Goal: Transaction & Acquisition: Book appointment/travel/reservation

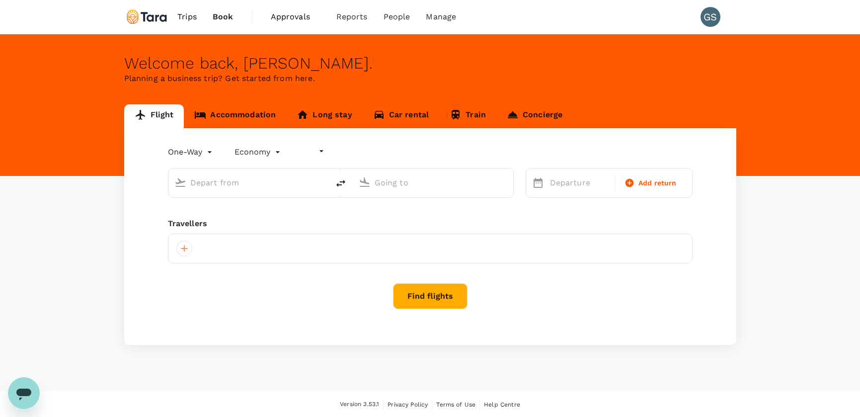
type input "undefined, undefined (any)"
type input "roundtrip"
type input "Ninoy Aquino Intl (MNL)"
type input "Francisco Bangoy Intl (DVO)"
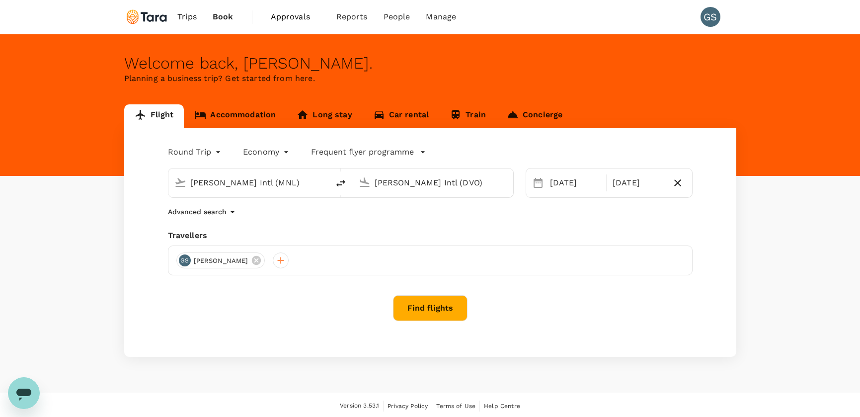
click at [393, 152] on p "Frequent flyer programme" at bounding box center [362, 152] width 103 height 12
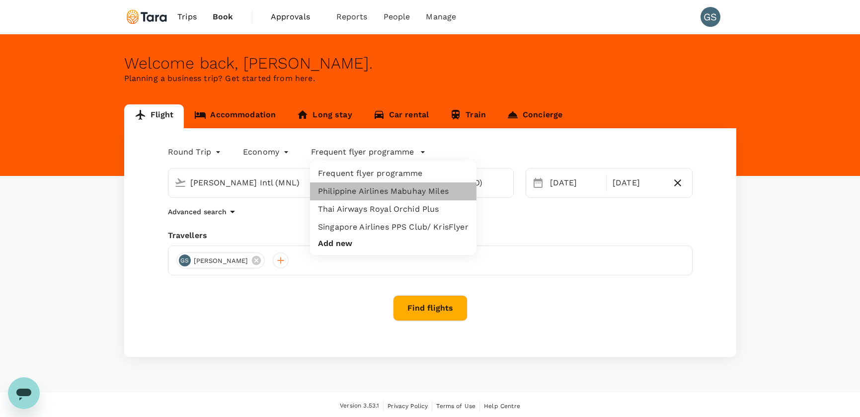
click at [382, 192] on li "Philippine Airlines Mabuhay Miles" at bounding box center [393, 191] width 166 height 18
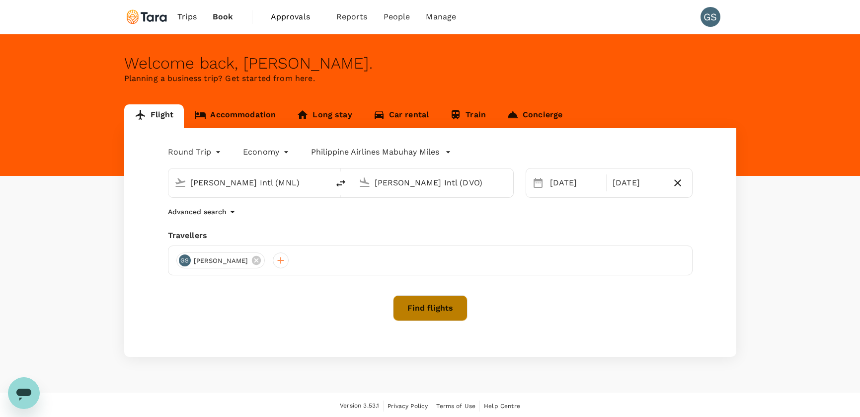
click at [432, 302] on button "Find flights" at bounding box center [430, 308] width 75 height 26
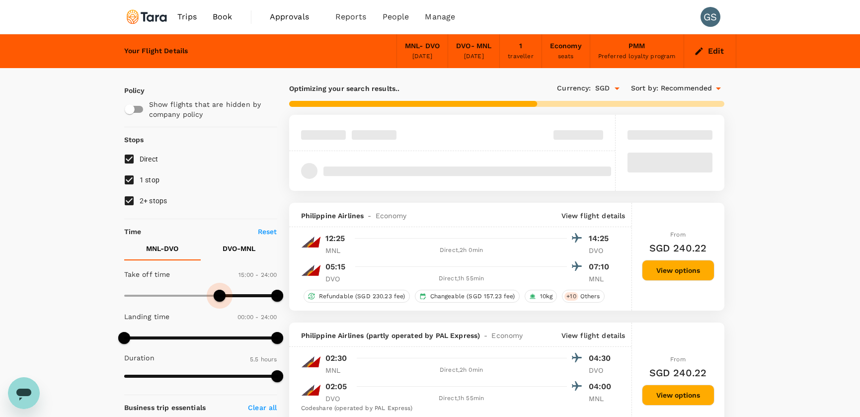
type input "1050"
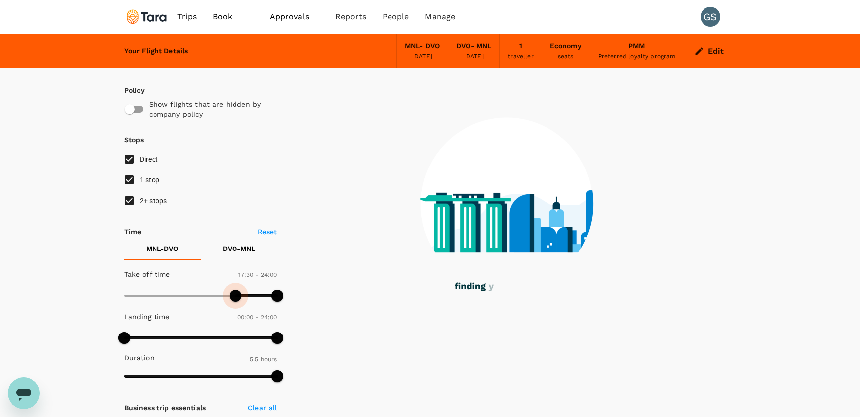
drag, startPoint x: 142, startPoint y: 300, endPoint x: 236, endPoint y: 306, distance: 94.1
click at [236, 306] on div at bounding box center [200, 297] width 153 height 18
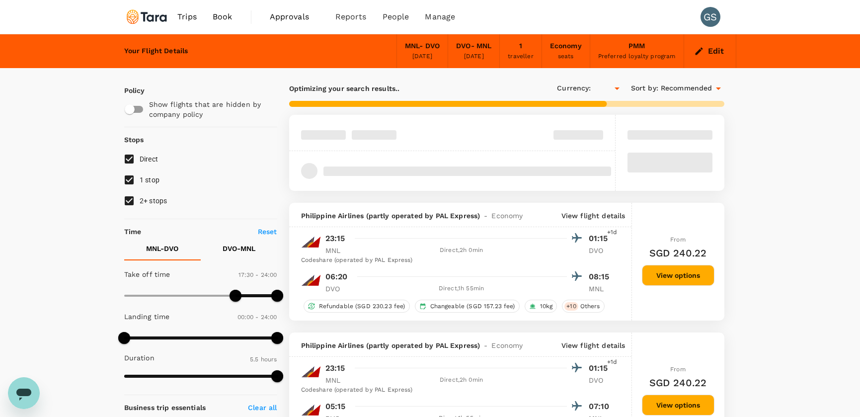
type input "SGD"
click at [237, 248] on p "DVO - MNL" at bounding box center [239, 249] width 33 height 10
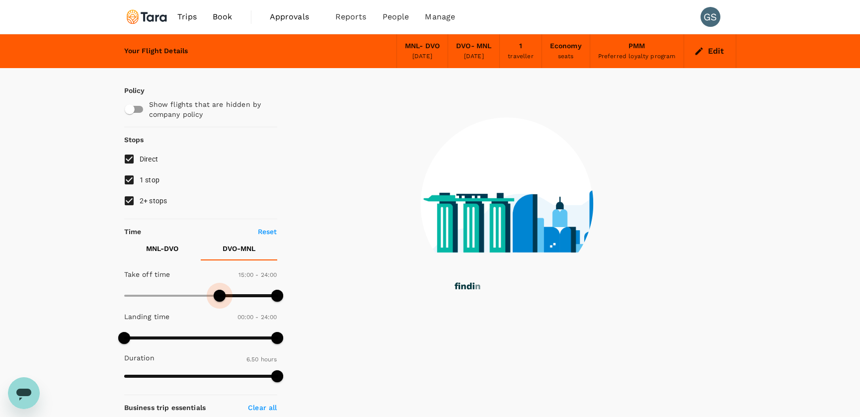
type input "960"
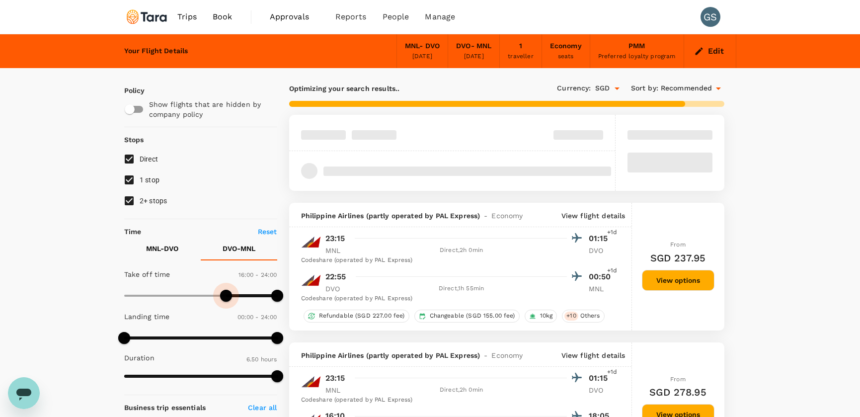
drag, startPoint x: 128, startPoint y: 295, endPoint x: 225, endPoint y: 303, distance: 97.2
click at [225, 302] on span at bounding box center [226, 296] width 12 height 12
type input "SGD"
type input "1110"
drag, startPoint x: 225, startPoint y: 299, endPoint x: 242, endPoint y: 301, distance: 17.0
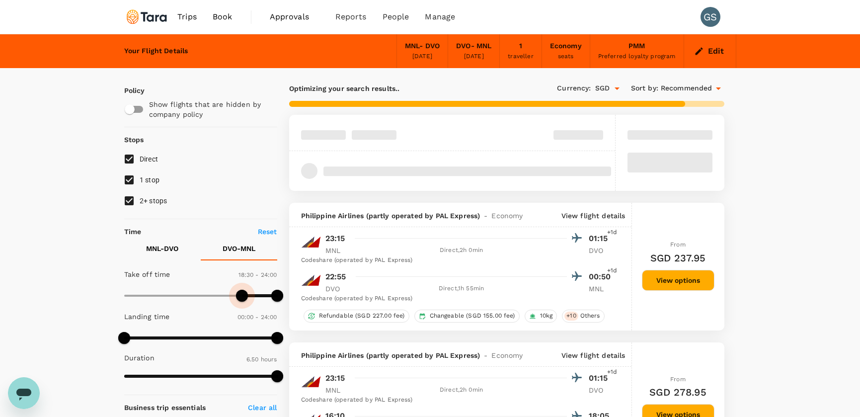
click at [242, 301] on span at bounding box center [242, 296] width 12 height 12
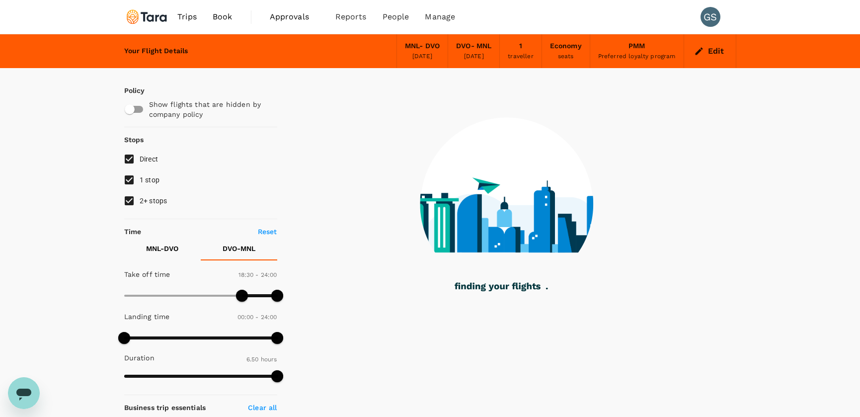
checkbox input "false"
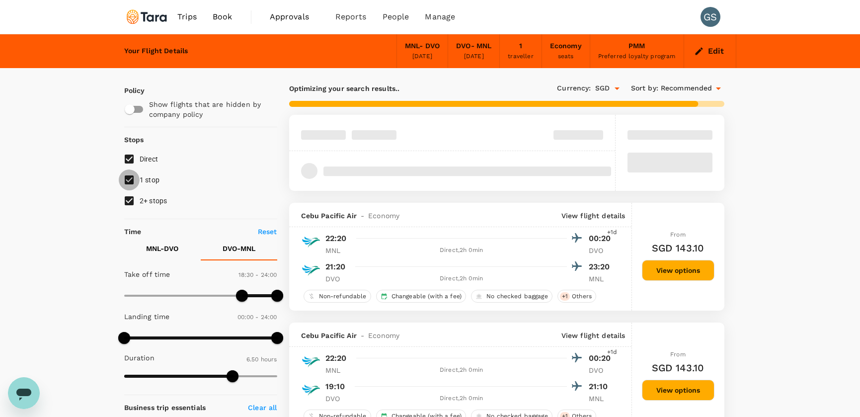
click at [129, 181] on input "1 stop" at bounding box center [129, 179] width 21 height 21
checkbox input "false"
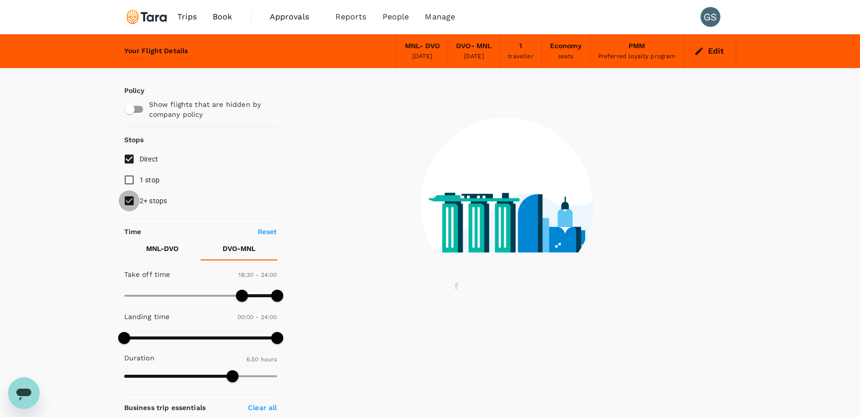
drag, startPoint x: 127, startPoint y: 199, endPoint x: 103, endPoint y: 195, distance: 24.3
click at [127, 199] on input "2+ stops" at bounding box center [129, 200] width 21 height 21
checkbox input "false"
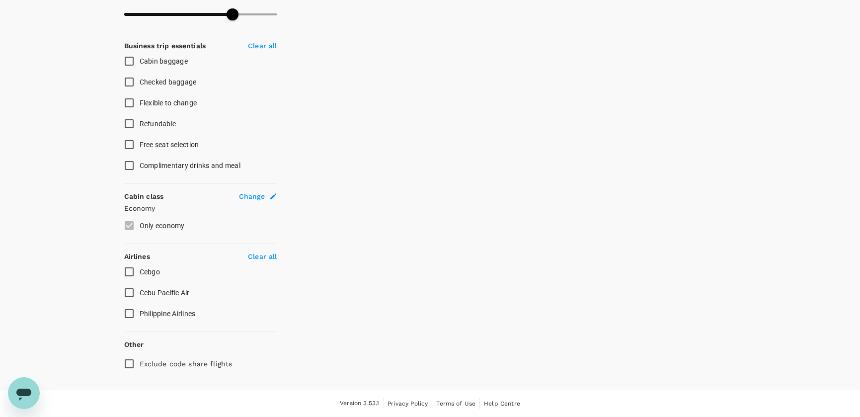
scroll to position [361, 0]
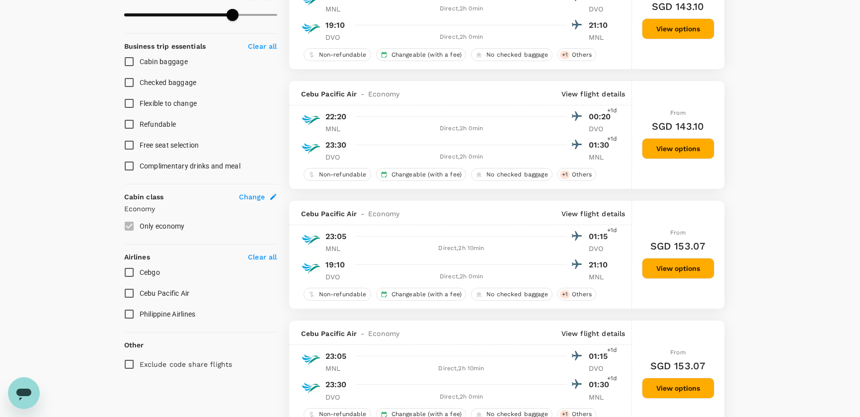
type input "SGD"
click at [131, 312] on input "Philippine Airlines" at bounding box center [129, 314] width 21 height 21
checkbox input "true"
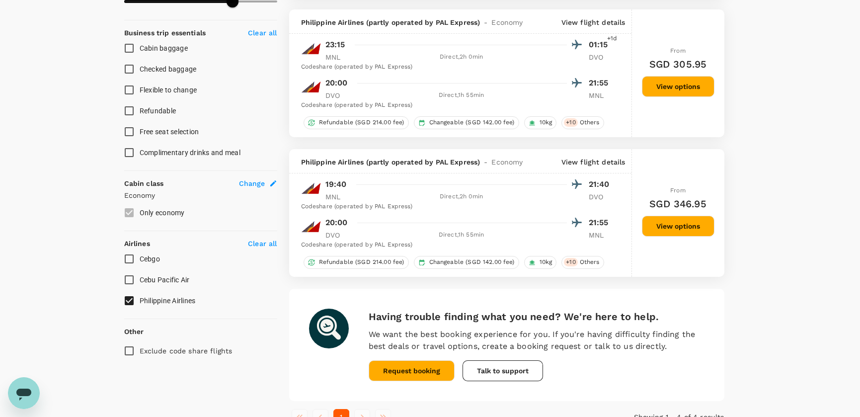
scroll to position [376, 0]
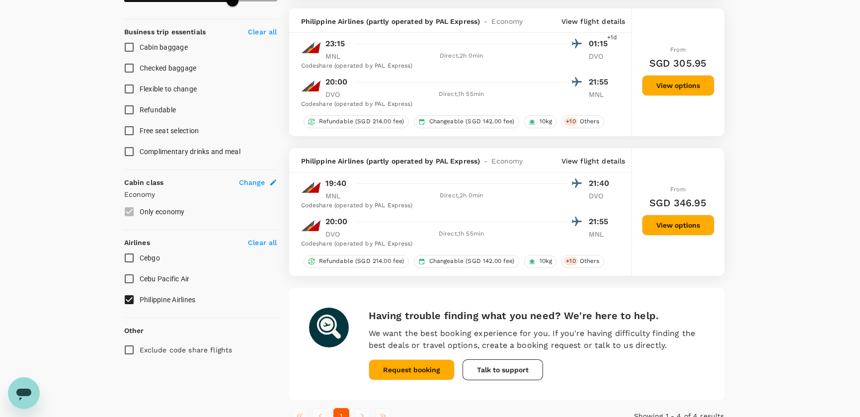
click at [133, 281] on input "Cebu Pacific Air" at bounding box center [129, 278] width 21 height 21
checkbox input "true"
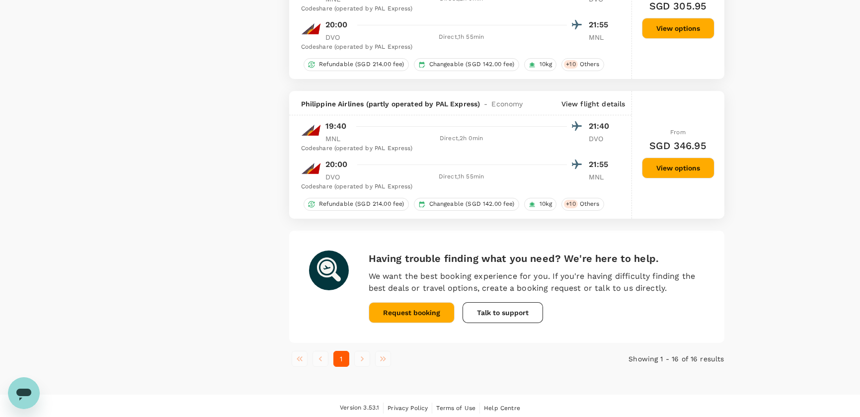
scroll to position [1870, 0]
click at [664, 169] on button "View options" at bounding box center [678, 168] width 73 height 21
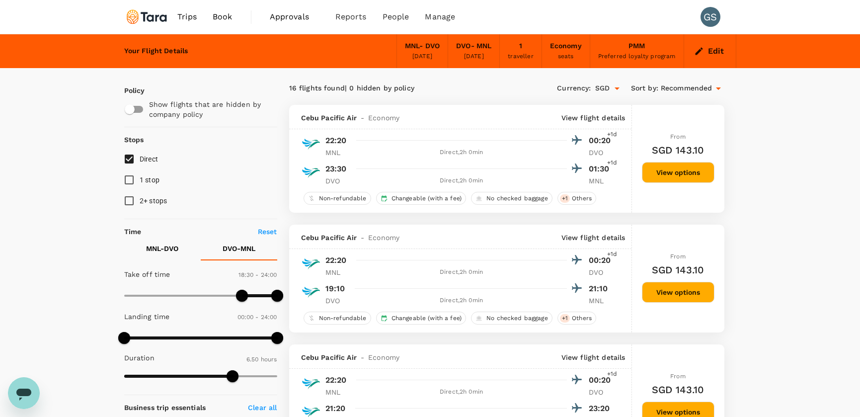
scroll to position [0, 0]
click at [614, 90] on icon "Open" at bounding box center [617, 89] width 12 height 12
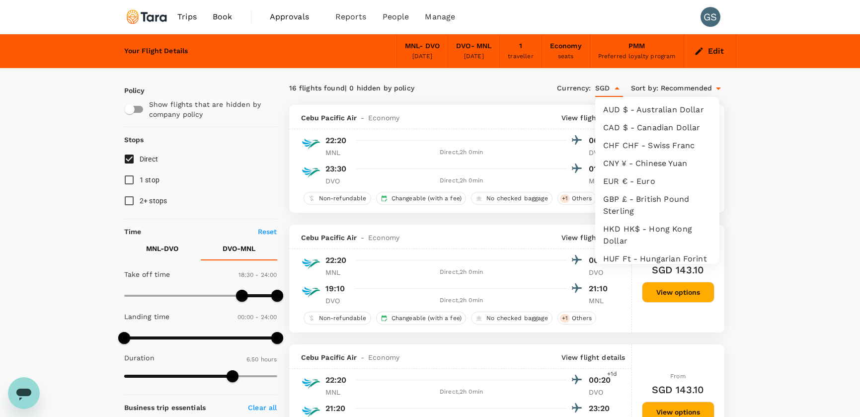
scroll to position [195, 0]
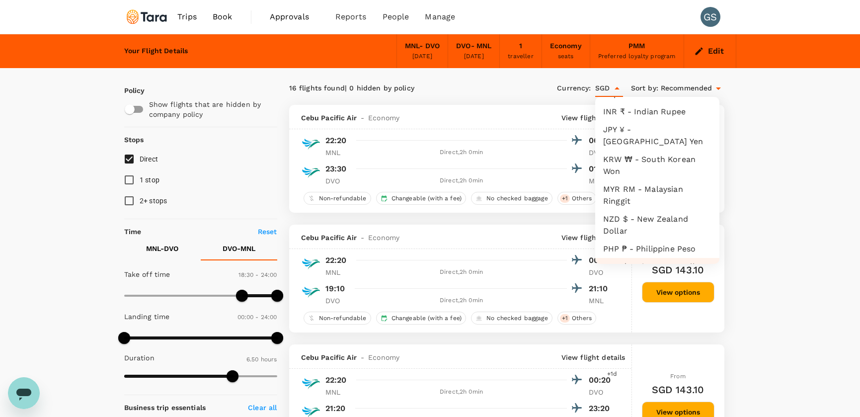
click at [647, 240] on li "PHP ₱ - Philippine Peso" at bounding box center [657, 249] width 124 height 18
type input "PHP"
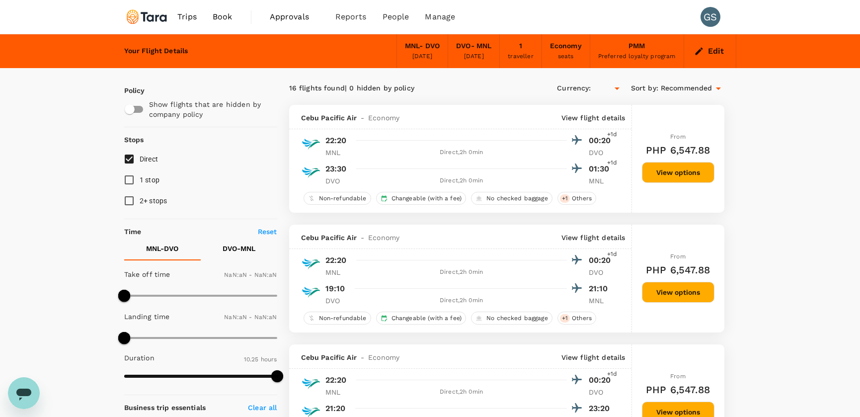
type input "PHP"
type input "1050"
type input "1440"
type input "305"
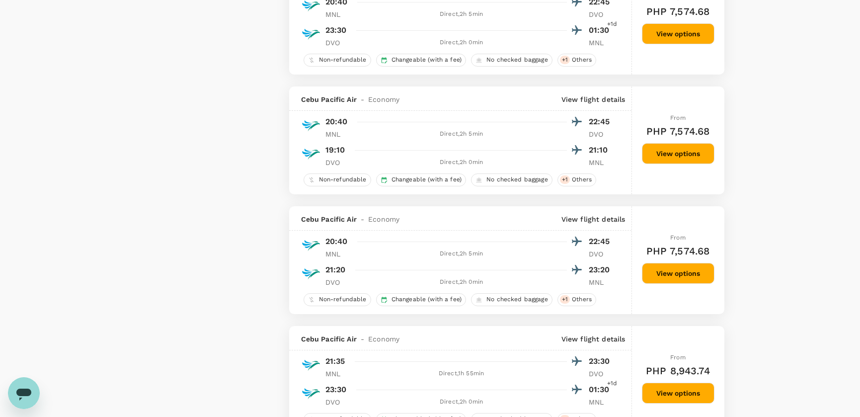
scroll to position [858, 0]
click at [671, 154] on button "View options" at bounding box center [678, 153] width 73 height 21
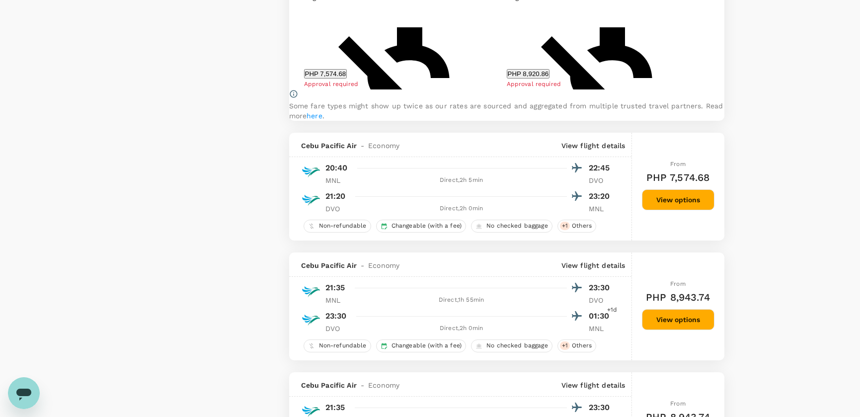
scroll to position [1165, 0]
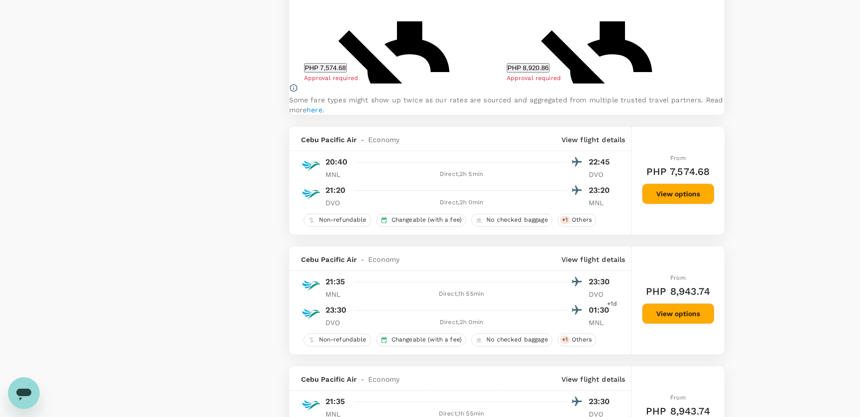
click at [675, 204] on button "View options" at bounding box center [678, 193] width 73 height 21
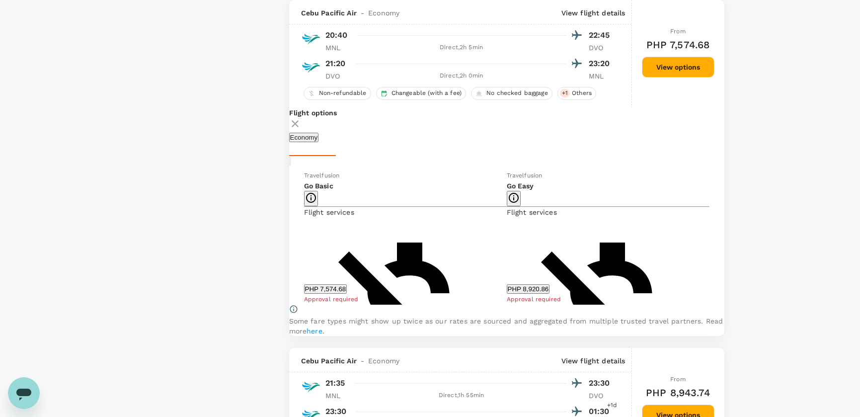
scroll to position [1063, 0]
click at [512, 294] on button "PHP 8,920.86" at bounding box center [528, 289] width 43 height 9
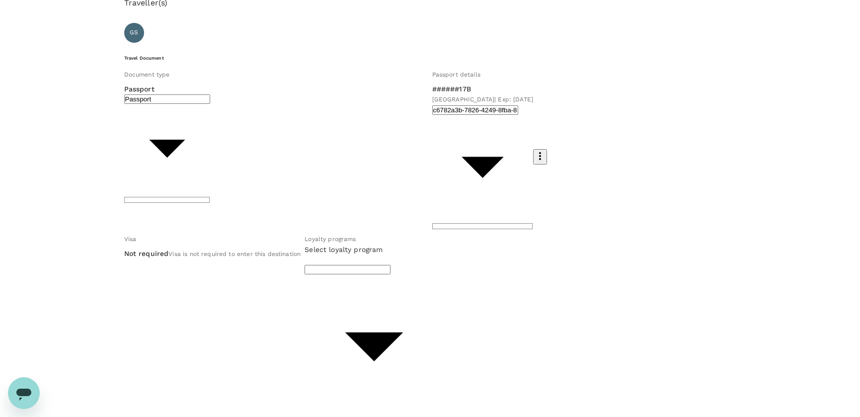
scroll to position [38, 0]
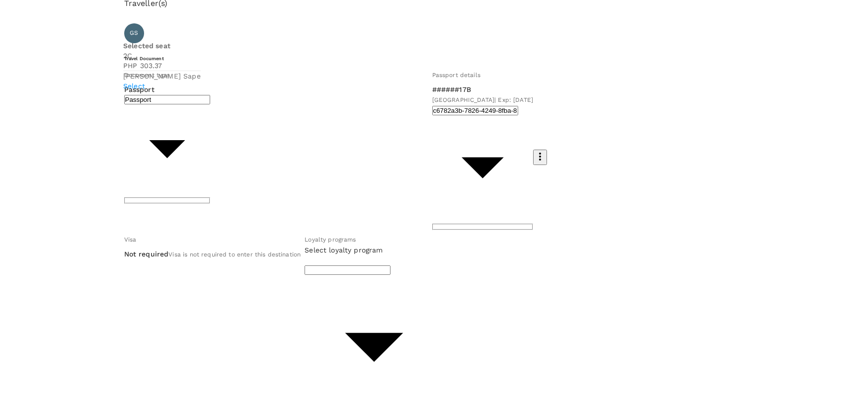
scroll to position [1, 0]
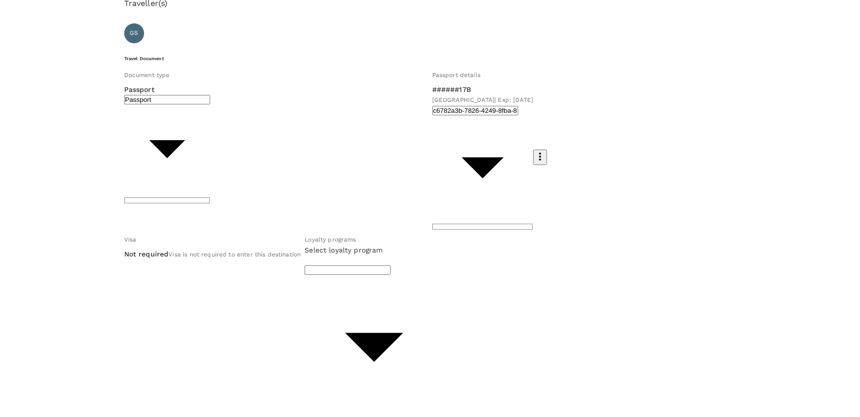
scroll to position [0, 0]
click at [153, 141] on p "Select" at bounding box center [115, 136] width 78 height 10
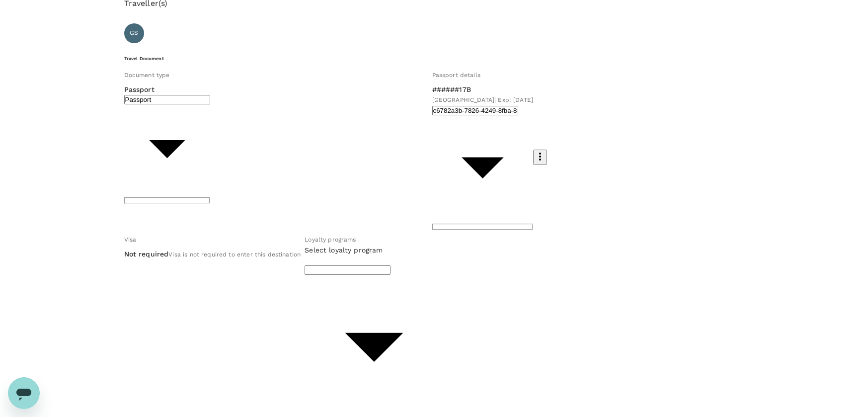
click at [153, 141] on p "Select" at bounding box center [115, 136] width 78 height 10
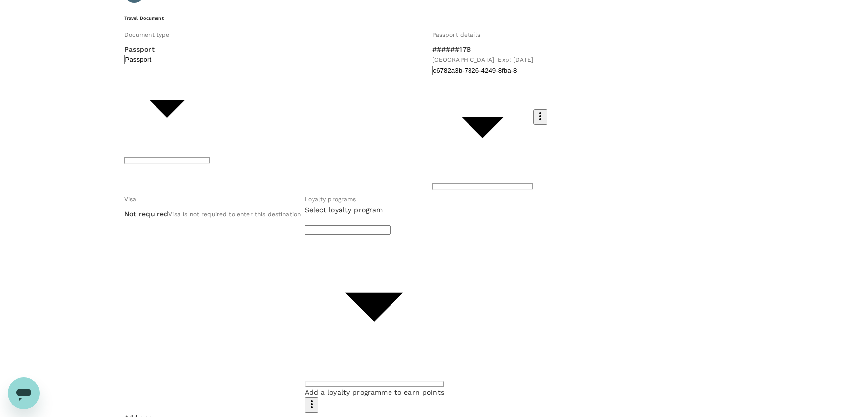
scroll to position [78, 0]
type input "9b978822-4779-4897-880a-17c8504d3706"
paste textarea "Just Energy Transition Dialogue: The Unsolicited Proposal for the Rehabilitatio…"
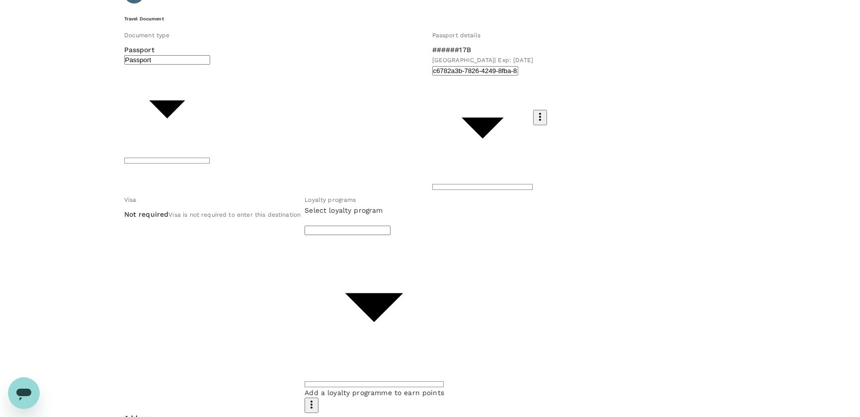
drag, startPoint x: 241, startPoint y: 243, endPoint x: 166, endPoint y: 171, distance: 103.4
type textarea "To attend the Energy Transition Dialogue: The Unsolicited Proposal for the Reha…"
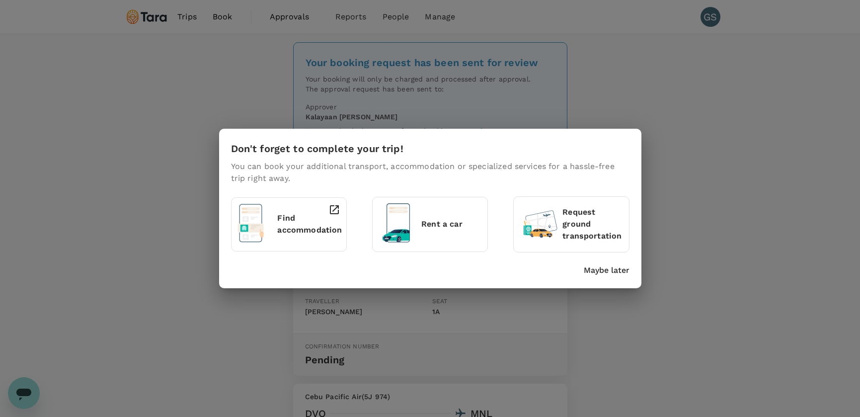
click at [291, 226] on p "Find accommodation" at bounding box center [309, 224] width 65 height 24
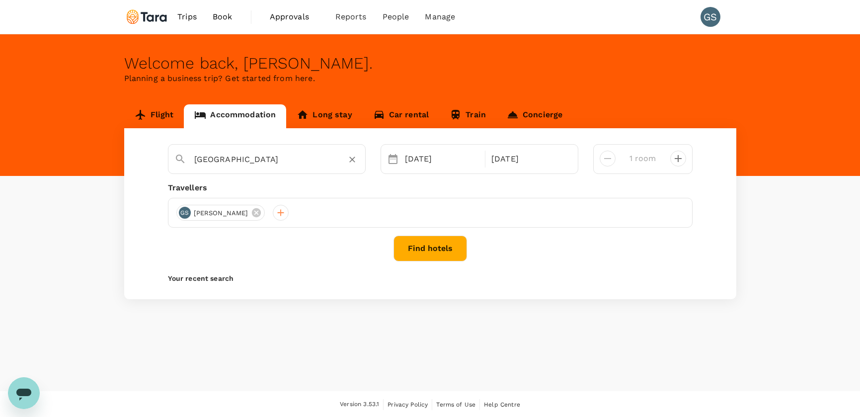
click at [351, 161] on icon "Clear" at bounding box center [352, 160] width 6 height 6
click at [303, 163] on input "text" at bounding box center [262, 159] width 137 height 15
type input "[GEOGRAPHIC_DATA]"
click at [431, 249] on button "Find hotels" at bounding box center [431, 249] width 74 height 26
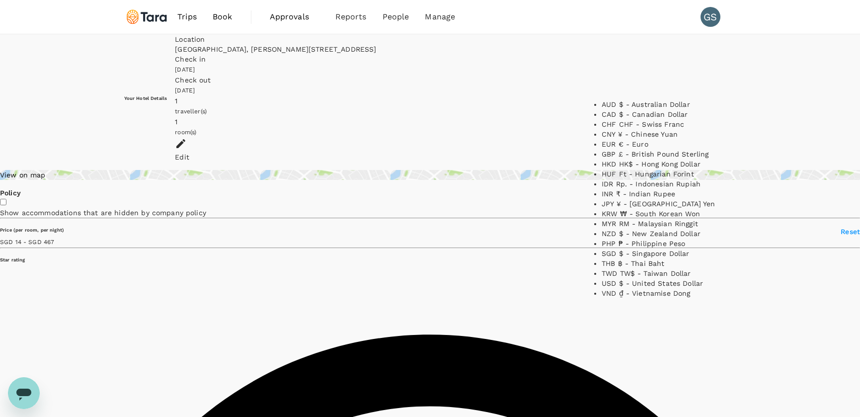
scroll to position [195, 0]
type input "466.14"
click at [648, 239] on li "PHP ₱ - Philippine Peso" at bounding box center [664, 244] width 124 height 10
type input "PHP"
type input "466.14"
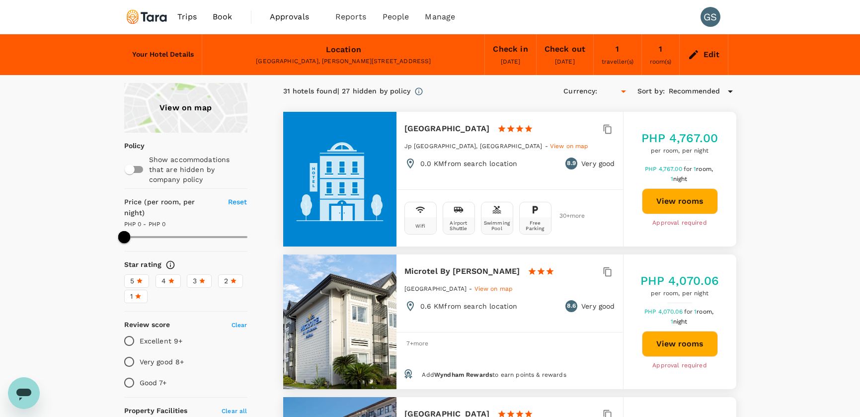
type input "466.14"
type input "PHP"
click at [672, 202] on button "View rooms" at bounding box center [680, 201] width 76 height 26
type input "466.14"
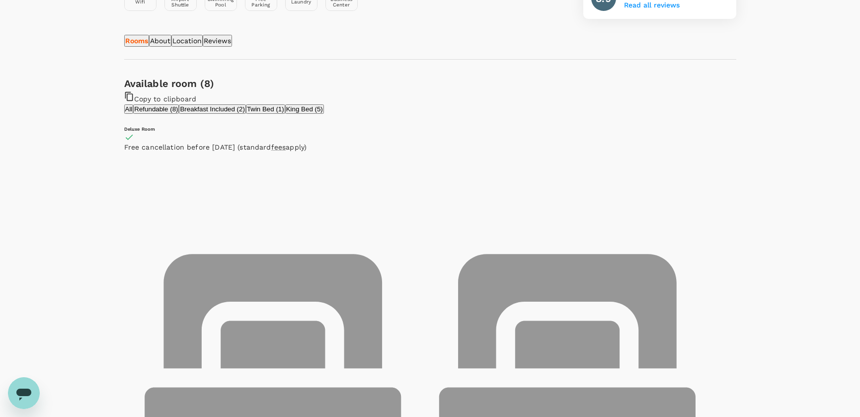
scroll to position [431, 0]
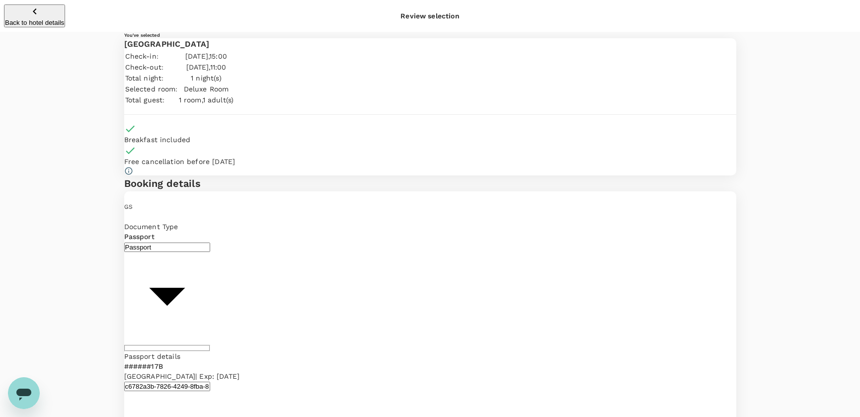
type input "9b978822-4779-4897-880a-17c8504d3706"
paste textarea "To attend the Energy Transition Dialogue: The Unsolicited Proposal for the Reha…"
drag, startPoint x: 170, startPoint y: 181, endPoint x: 187, endPoint y: 193, distance: 20.4
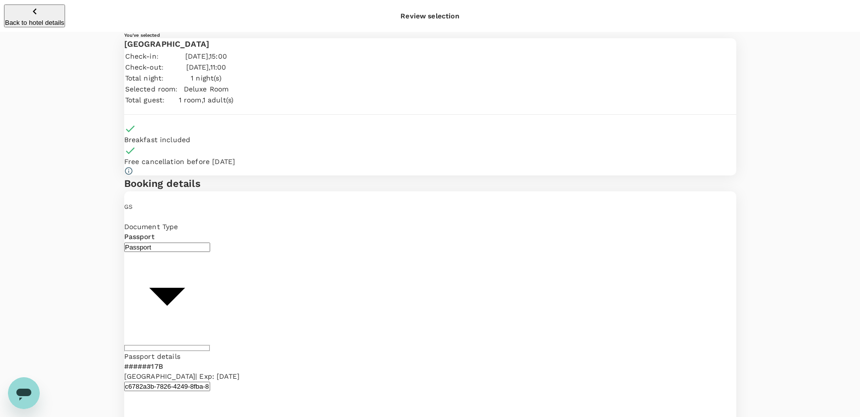
type textarea "This is the venue of the event so I suggest I stay in the same place: to attend…"
